Goal: Transaction & Acquisition: Book appointment/travel/reservation

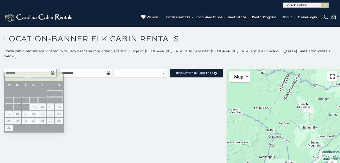
click at [30, 69] on input "text" at bounding box center [30, 73] width 53 height 9
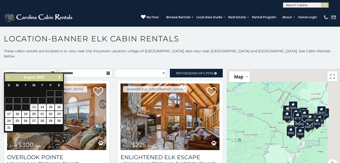
click at [60, 77] on span "Next" at bounding box center [60, 77] width 4 height 4
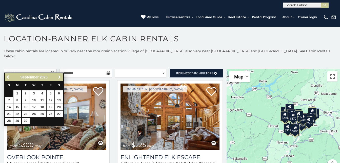
click at [60, 77] on span "Next" at bounding box center [60, 77] width 4 height 4
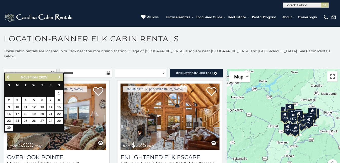
click at [60, 77] on span "Next" at bounding box center [60, 77] width 4 height 4
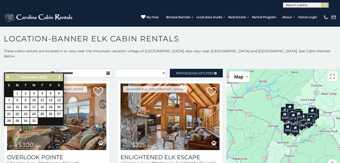
click at [60, 77] on span "Next" at bounding box center [60, 77] width 4 height 4
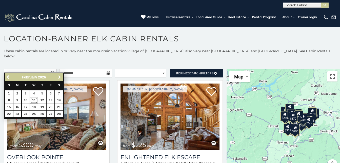
click at [33, 101] on link "11" at bounding box center [34, 100] width 8 height 6
type input "**********"
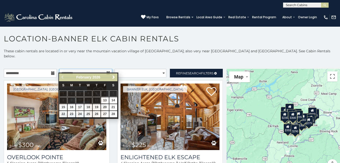
click at [85, 69] on input "text" at bounding box center [85, 73] width 53 height 9
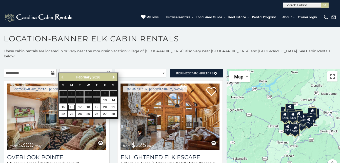
click at [72, 105] on link "16" at bounding box center [72, 107] width 8 height 6
type input "**********"
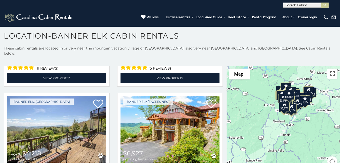
scroll to position [222, 0]
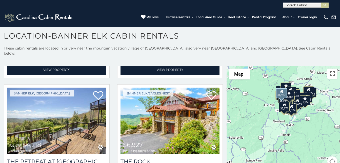
click at [220, 156] on div "Banner Elk/Eagles Nest $6,927 including taxes & fees The Rock 5 Sleeping Areas …" at bounding box center [171, 140] width 114 height 112
click at [219, 157] on div "Banner Elk/Eagles Nest $6,927 including taxes & fees The Rock 5 Sleeping Areas …" at bounding box center [171, 140] width 114 height 112
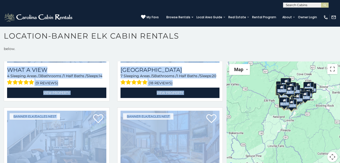
scroll to position [483, 0]
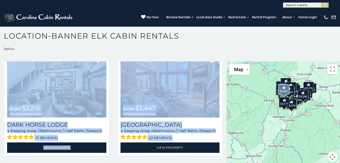
drag, startPoint x: 219, startPoint y: 157, endPoint x: 219, endPoint y: 129, distance: 28.6
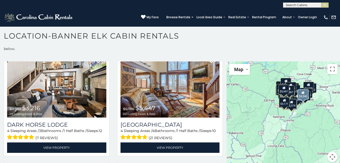
drag, startPoint x: 219, startPoint y: 129, endPoint x: 222, endPoint y: 162, distance: 33.3
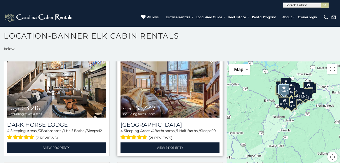
click at [181, 100] on img at bounding box center [170, 84] width 99 height 66
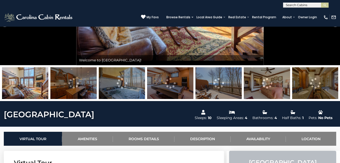
scroll to position [97, 0]
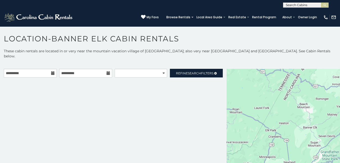
scroll to position [3, 0]
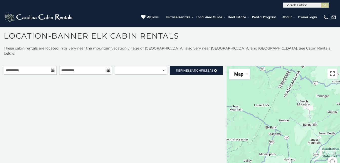
drag, startPoint x: 220, startPoint y: 156, endPoint x: 186, endPoint y: 99, distance: 66.4
click at [186, 99] on div "**********" at bounding box center [113, 119] width 227 height 106
